Goal: Task Accomplishment & Management: Manage account settings

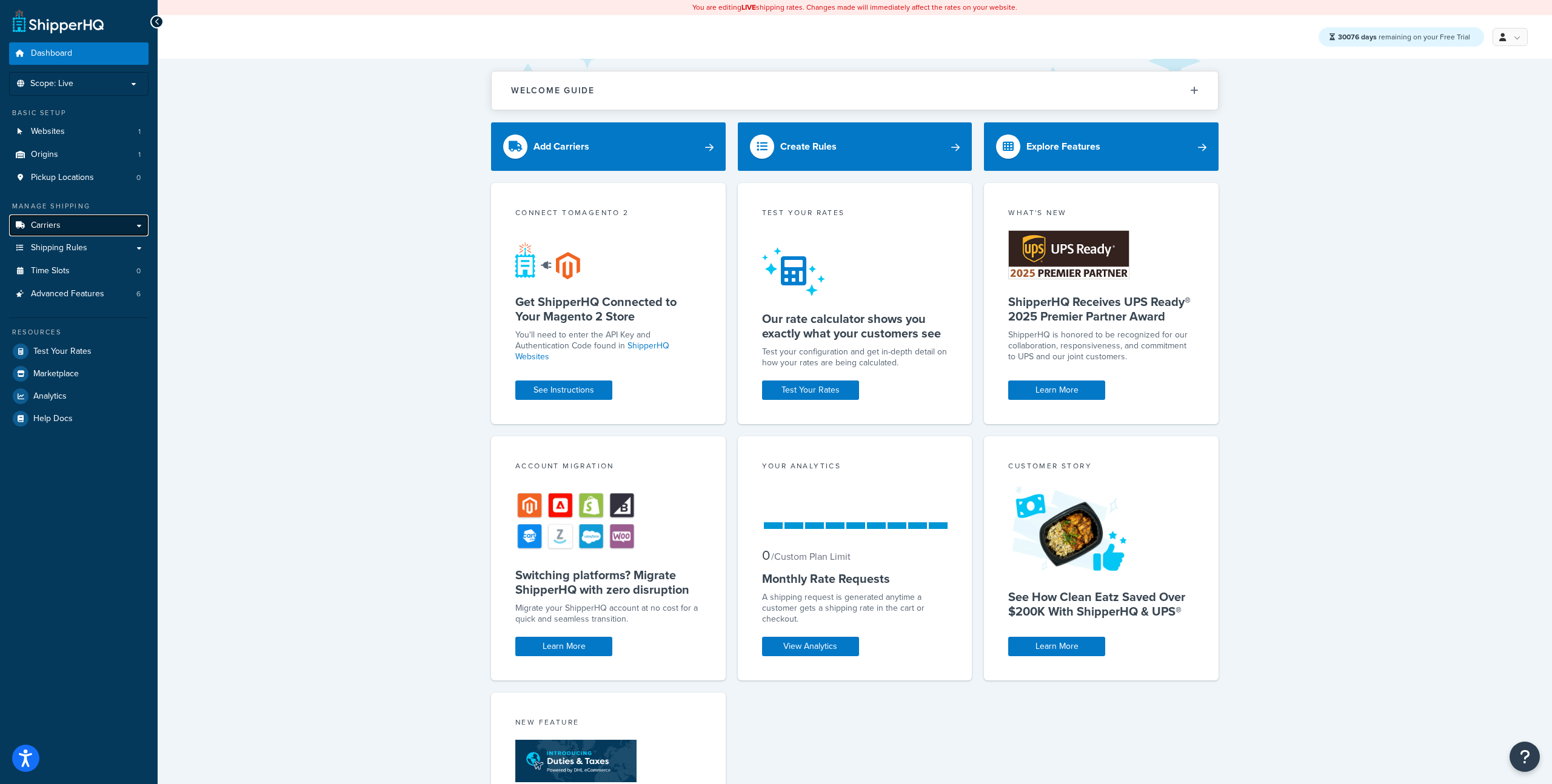
click at [64, 226] on link "Carriers" at bounding box center [79, 226] width 139 height 23
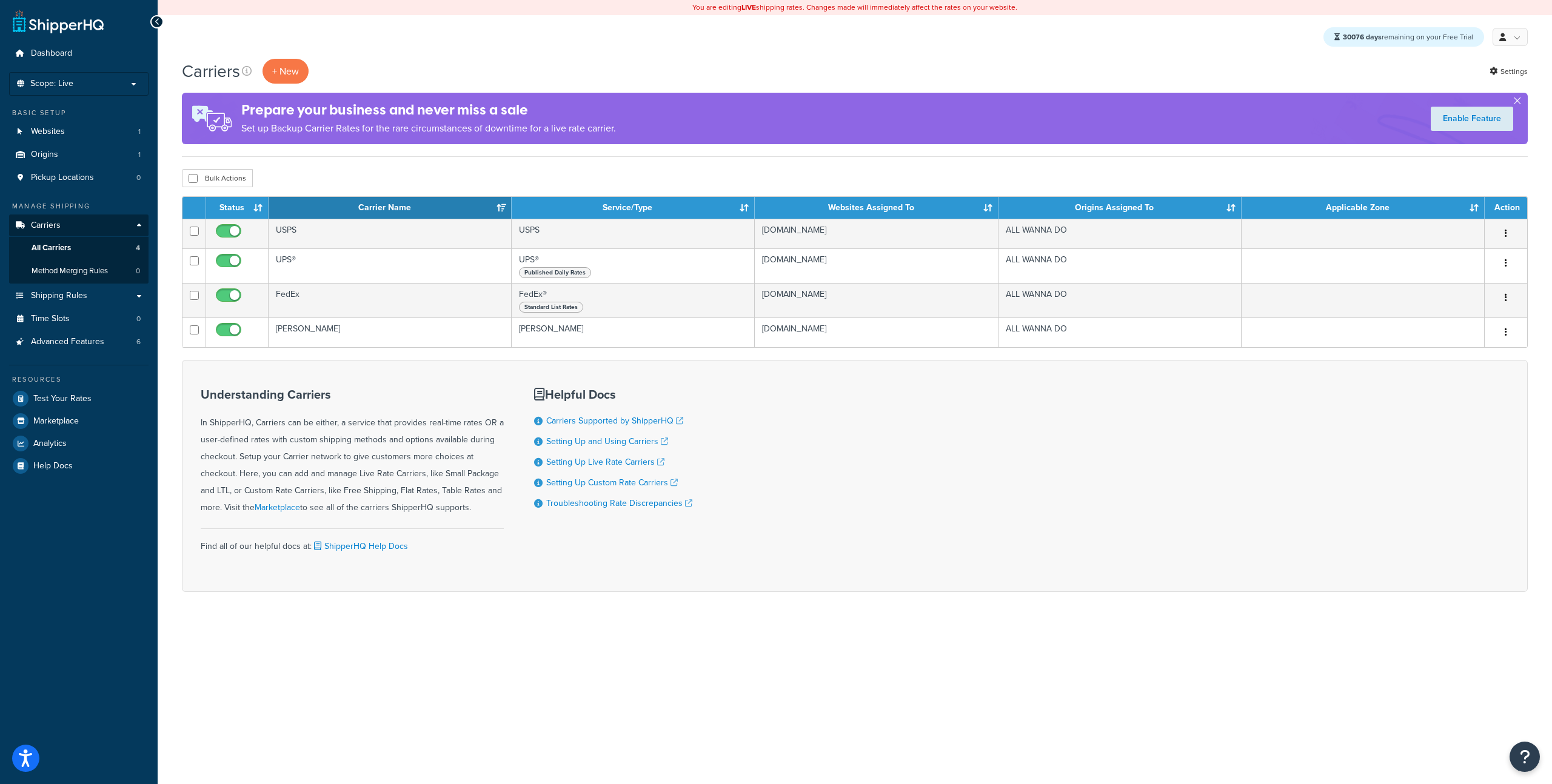
click at [394, 32] on div "30076 days remaining on your Free Trial My Profile Billing Global Settings Cont…" at bounding box center [854, 37] width 1395 height 44
click at [1446, 155] on span "Logout" at bounding box center [1454, 158] width 24 height 12
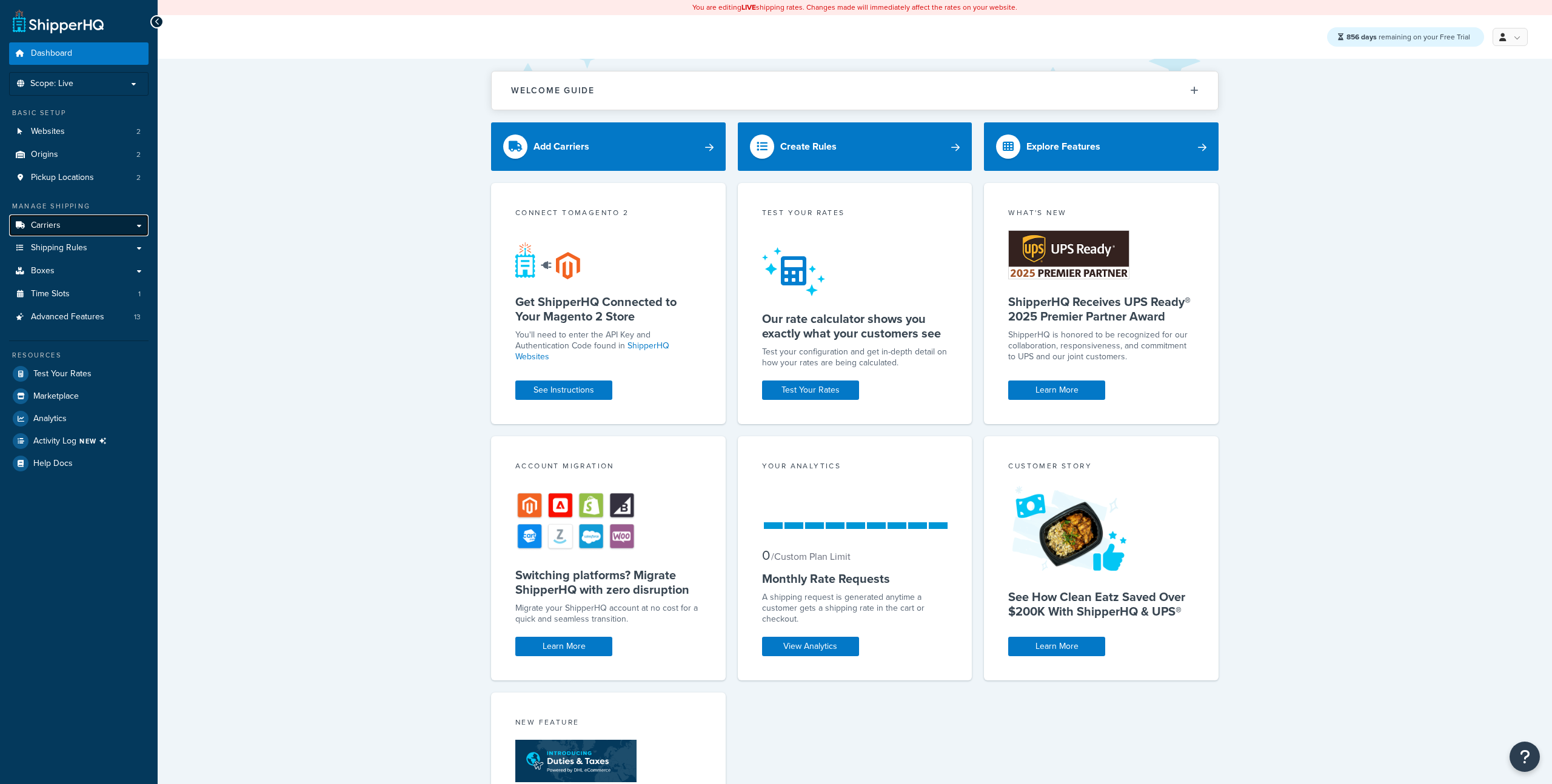
click at [61, 234] on link "Carriers" at bounding box center [79, 226] width 139 height 23
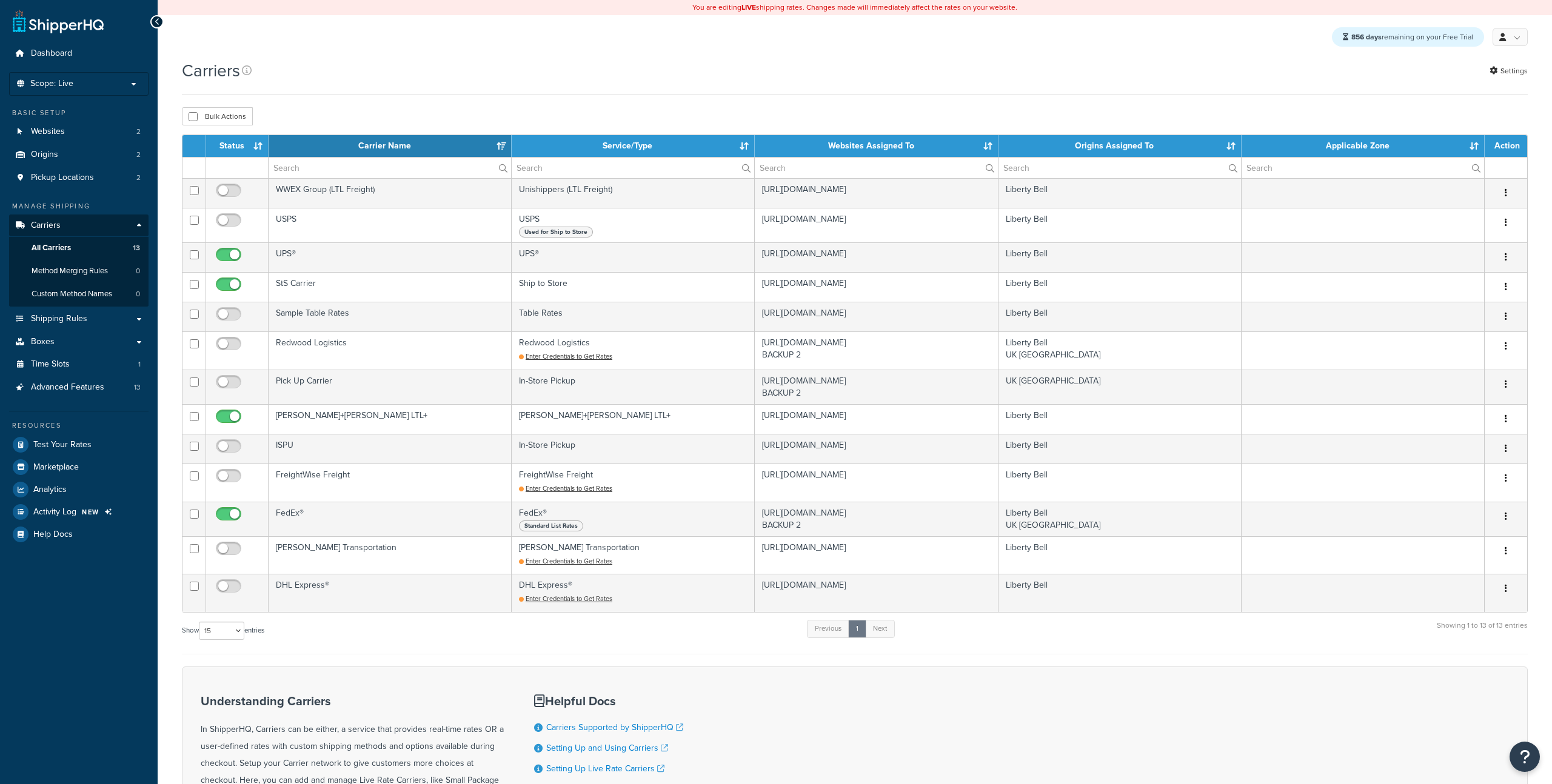
select select "15"
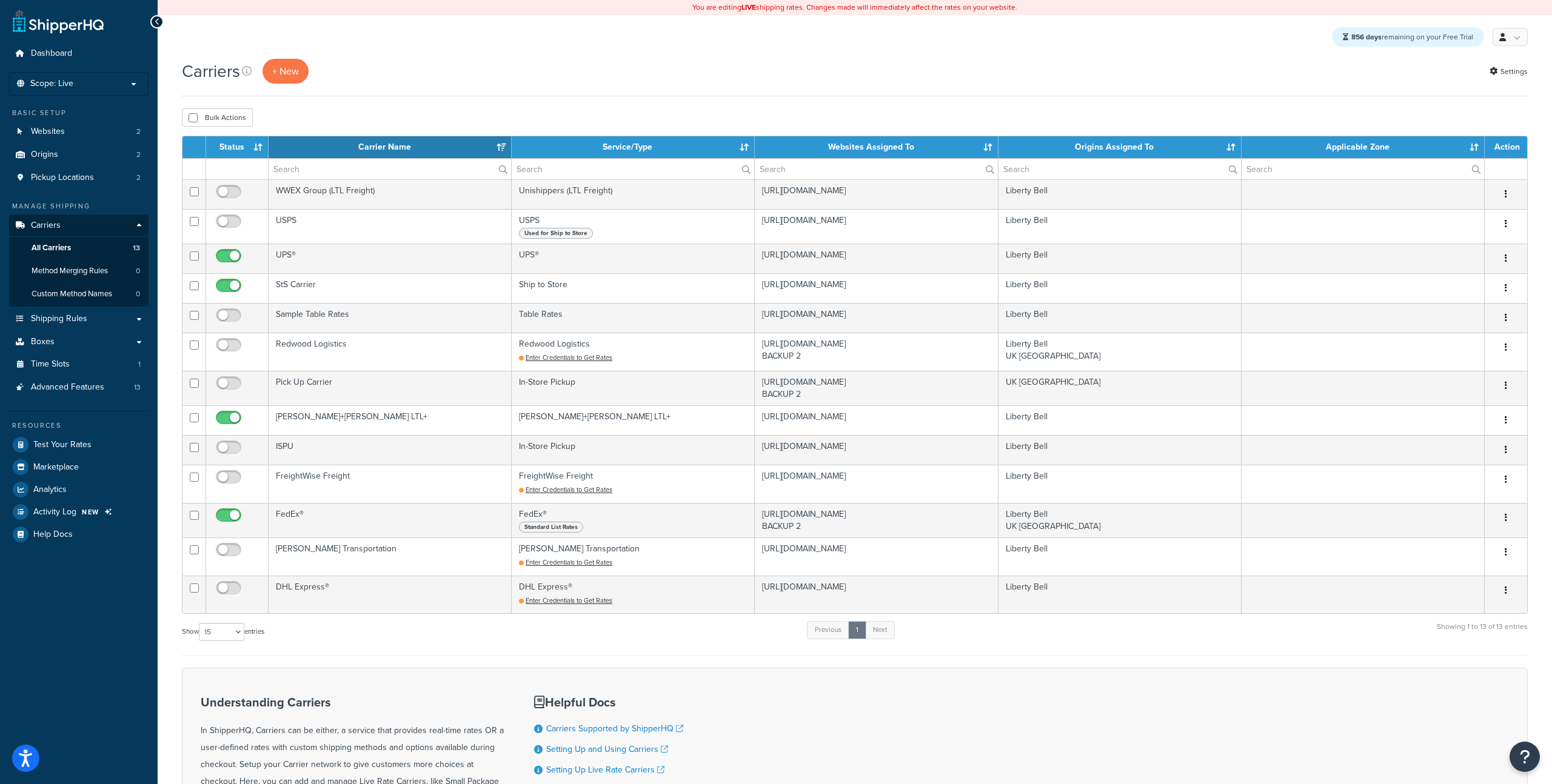
click at [250, 143] on th "Status" at bounding box center [237, 147] width 62 height 22
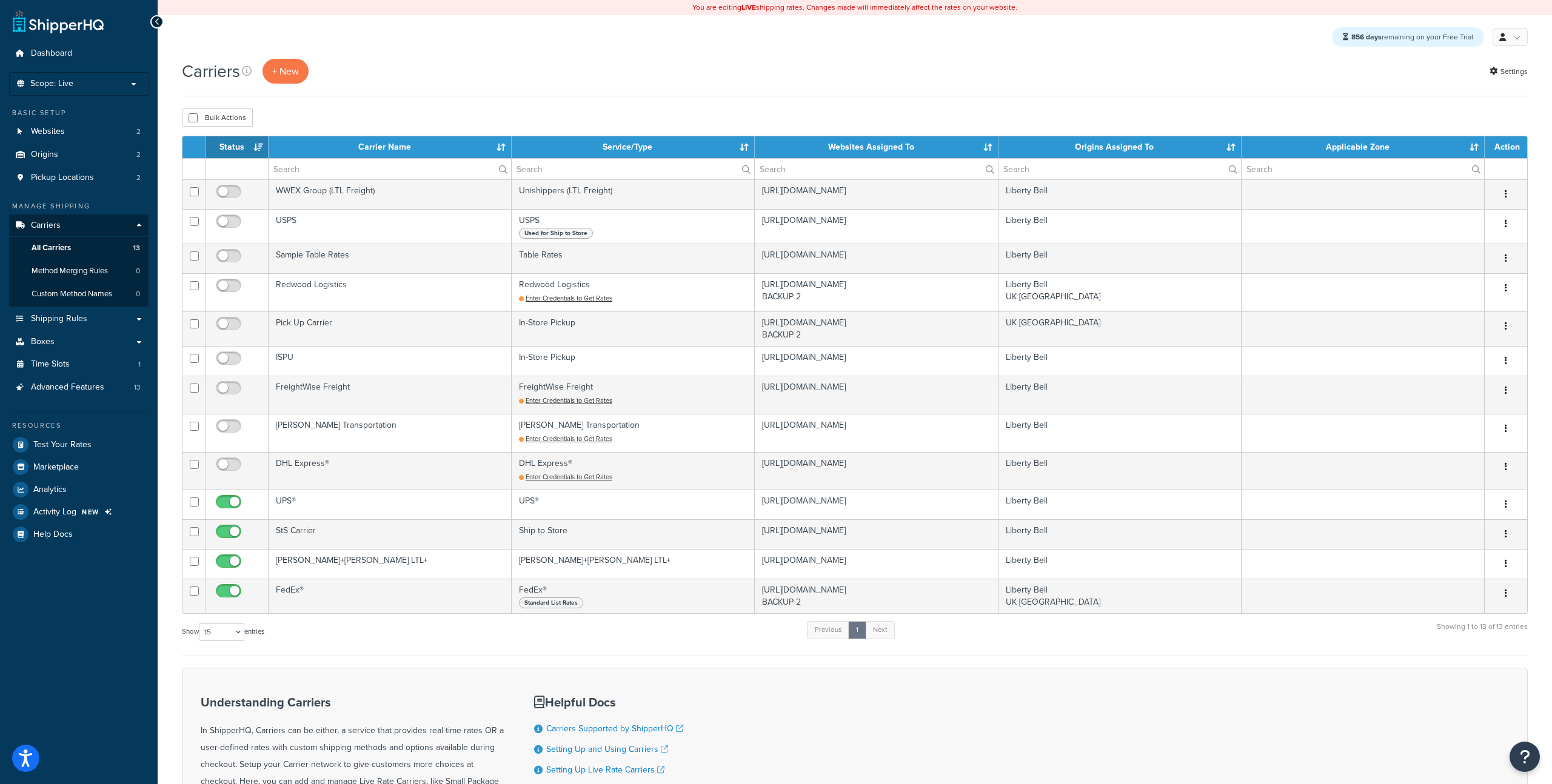
click at [256, 145] on th "Status" at bounding box center [237, 147] width 62 height 22
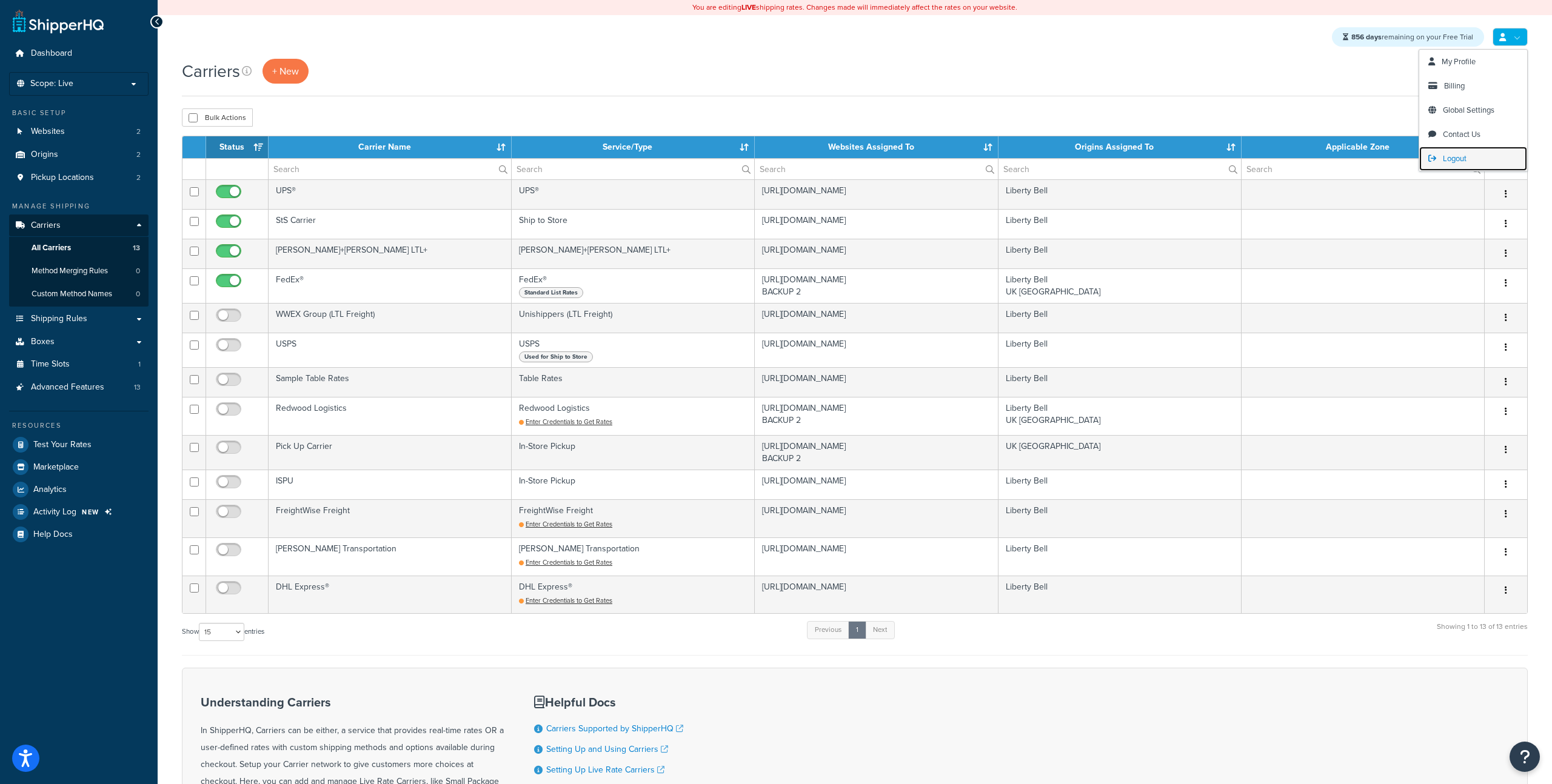
click at [1469, 151] on link "Logout" at bounding box center [1473, 159] width 108 height 24
